Goal: Check status: Check status

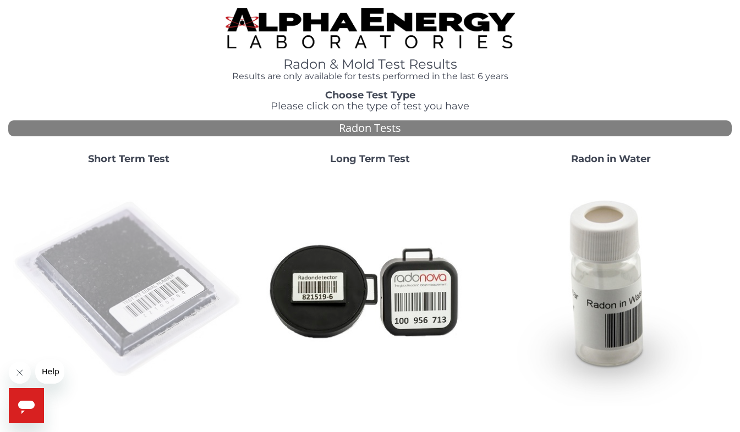
click at [134, 272] on img at bounding box center [129, 290] width 232 height 232
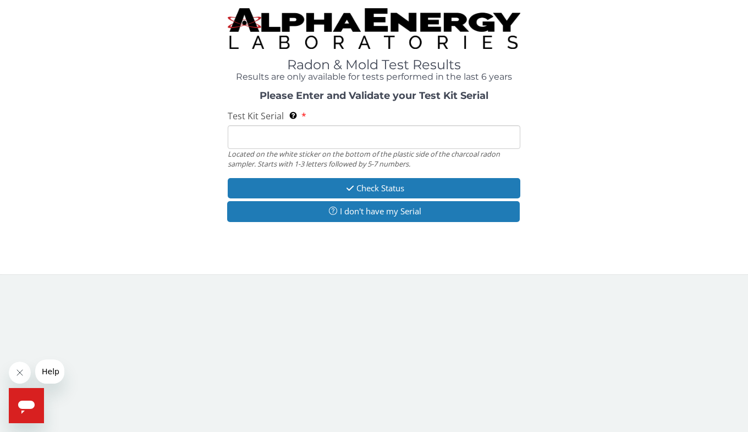
click at [295, 140] on input "Test Kit Serial Located on the white sticker on the bottom of the plastic side …" at bounding box center [374, 137] width 293 height 24
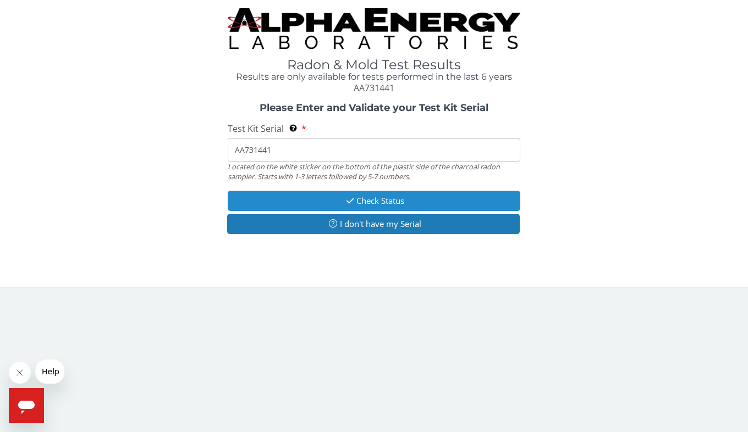
type input "AA731441"
click at [361, 199] on button "Check Status" at bounding box center [374, 201] width 293 height 20
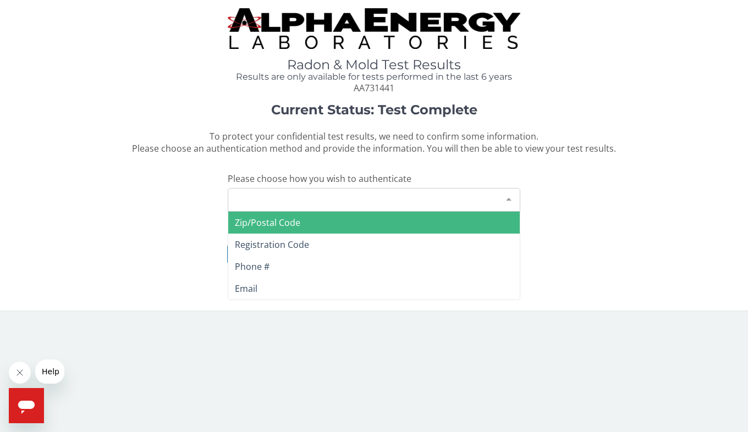
click at [373, 189] on div "Please make a selection" at bounding box center [374, 200] width 293 height 24
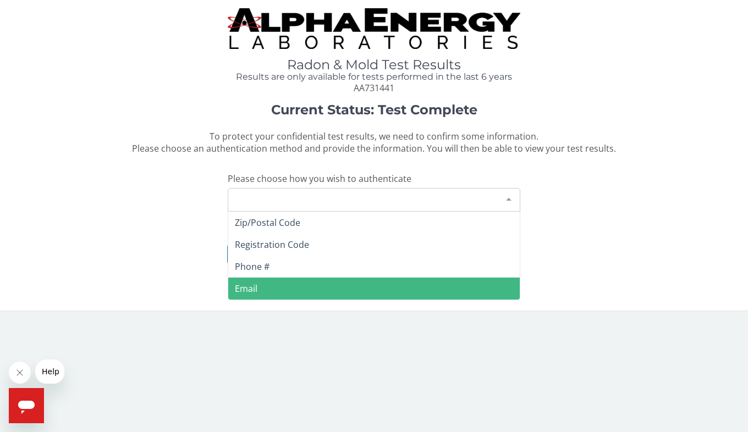
click at [348, 287] on span "Email" at bounding box center [373, 289] width 291 height 22
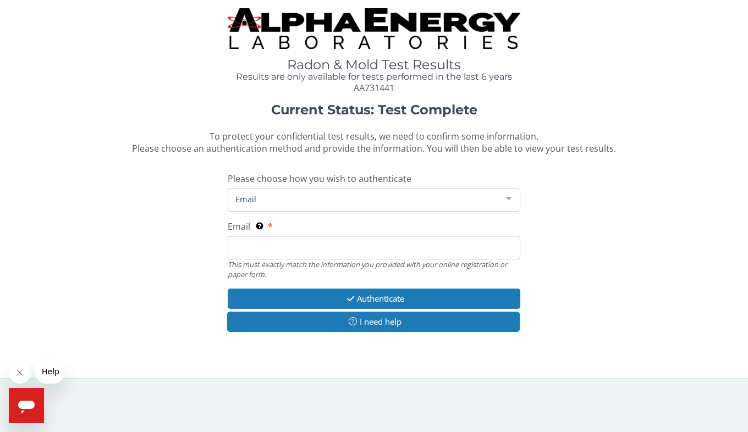
click at [289, 244] on input "Email This must exactly match the information you provided with your online reg…" at bounding box center [374, 248] width 293 height 24
type input "[EMAIL_ADDRESS][DOMAIN_NAME]"
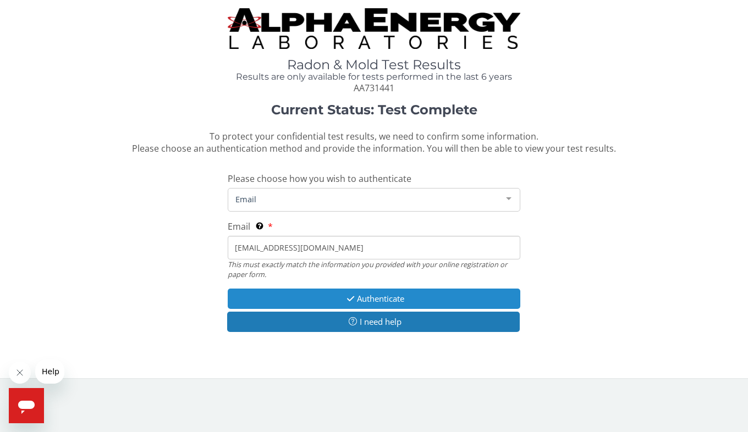
click at [362, 296] on button "Authenticate" at bounding box center [374, 299] width 293 height 20
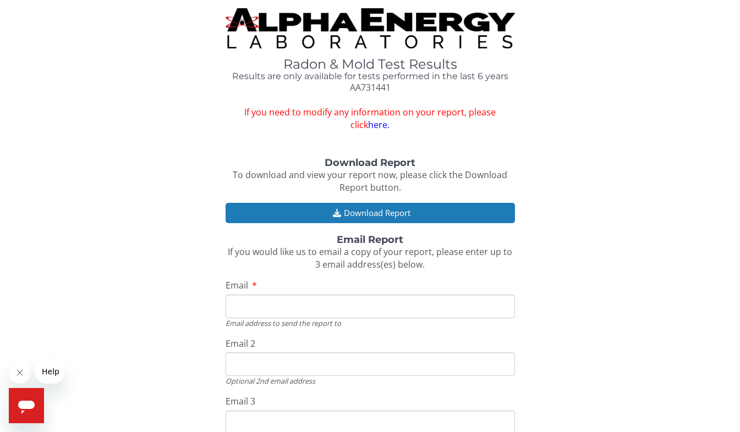
scroll to position [81, 0]
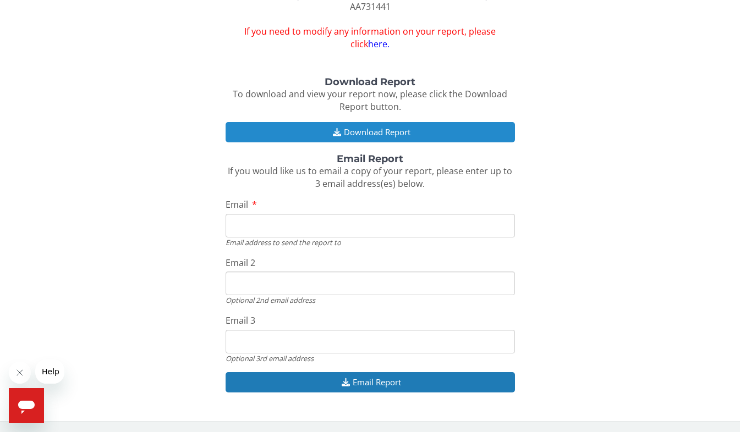
click at [347, 133] on button "Download Report" at bounding box center [369, 132] width 289 height 20
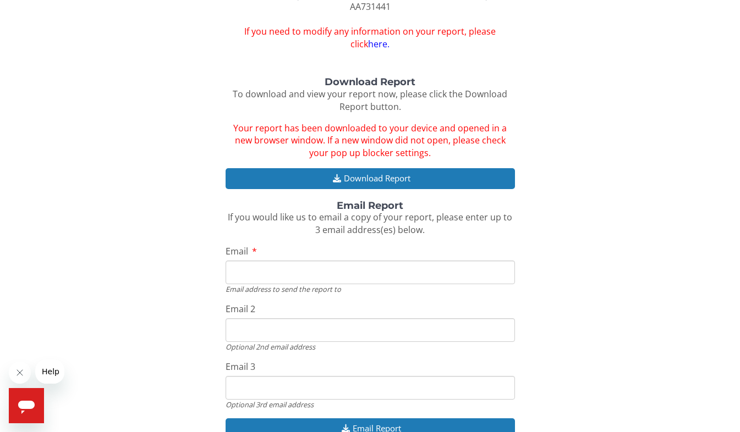
scroll to position [0, 0]
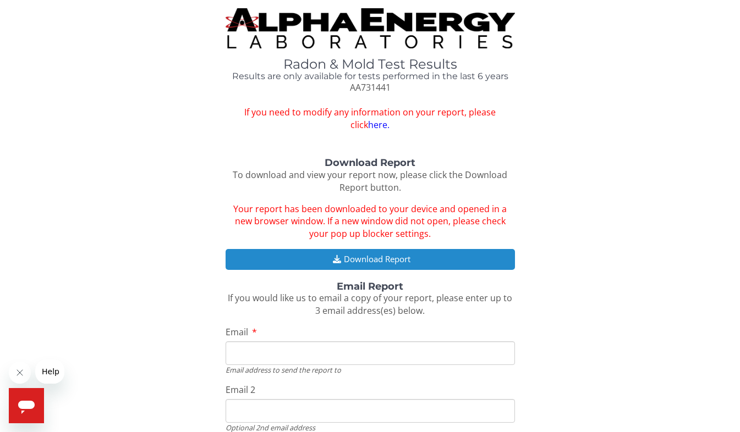
click at [387, 258] on button "Download Report" at bounding box center [369, 259] width 289 height 20
